Goal: Contribute content: Add original content to the website for others to see

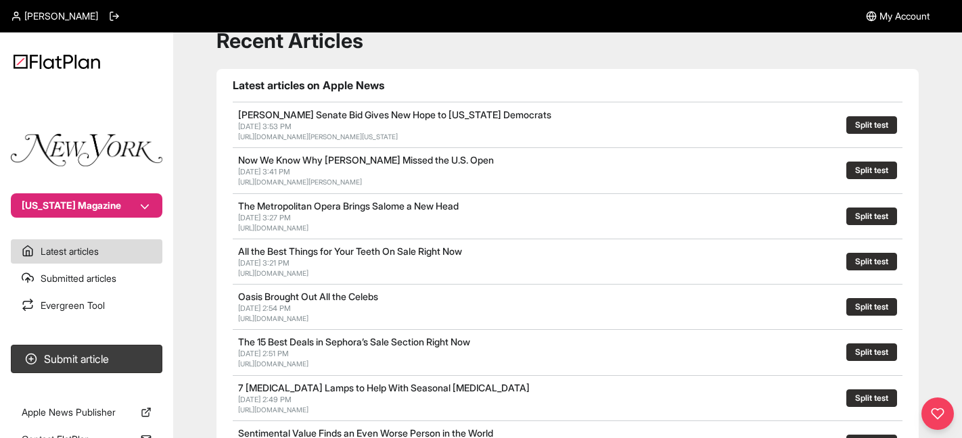
scroll to position [51, 0]
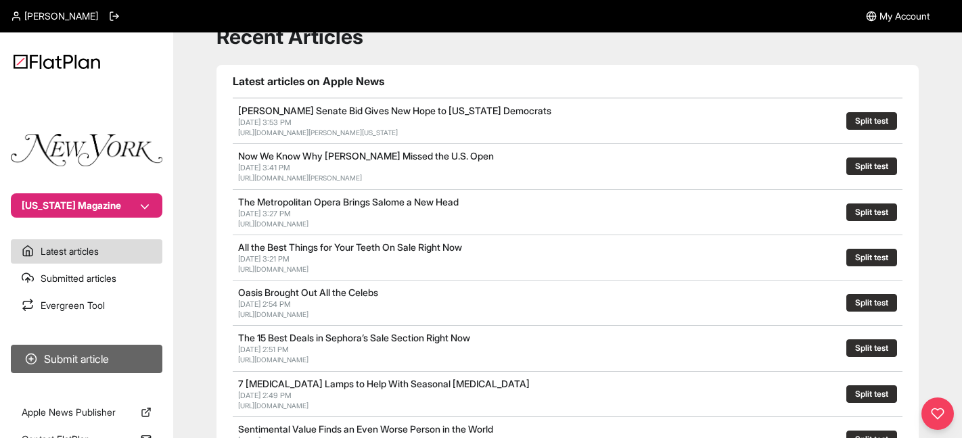
click at [60, 357] on button "Submit article" at bounding box center [86, 359] width 151 height 28
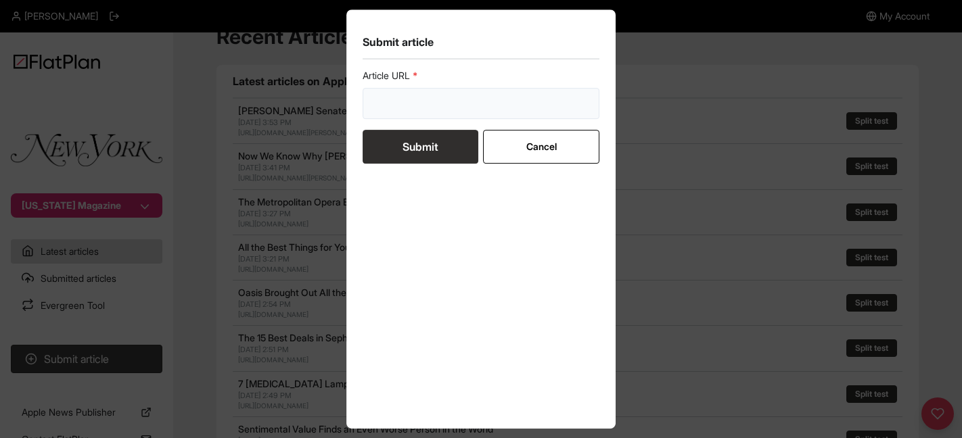
click at [435, 91] on input "url" at bounding box center [481, 103] width 237 height 31
paste input "The Strategist"
type input "The Strategist"
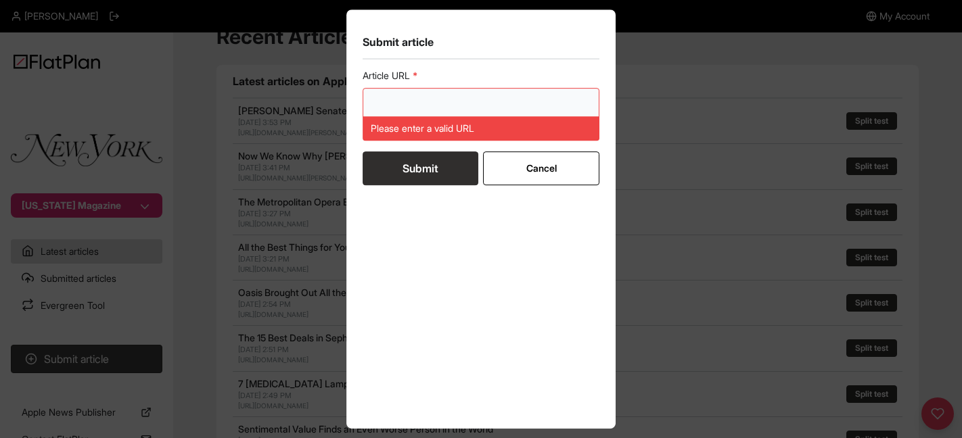
paste input "[URL][DOMAIN_NAME]"
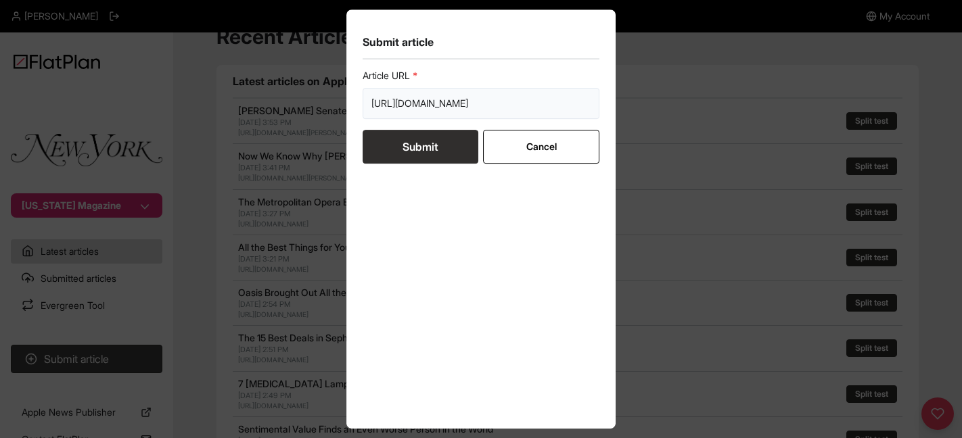
scroll to position [0, 55]
type input "[URL][DOMAIN_NAME]"
click at [424, 147] on button "Submit" at bounding box center [421, 147] width 116 height 34
